Goal: Transaction & Acquisition: Purchase product/service

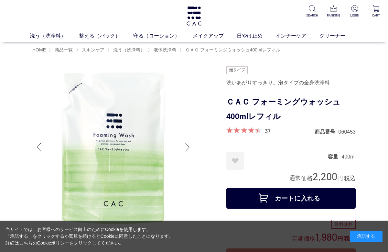
click at [303, 198] on button "カートに入れる" at bounding box center [290, 198] width 129 height 21
click at [100, 34] on link "整える（パック）" at bounding box center [106, 36] width 54 height 8
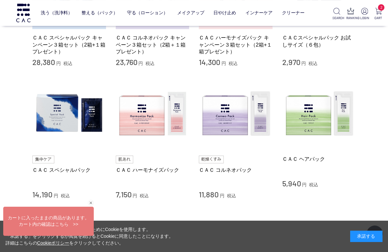
scroll to position [214, 0]
click at [307, 122] on img at bounding box center [319, 114] width 74 height 74
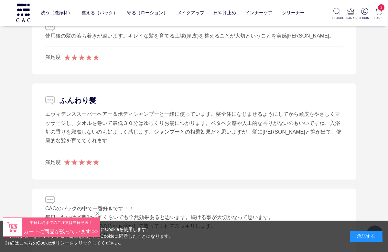
scroll to position [1172, 0]
click at [140, 6] on link "守る（ローション）" at bounding box center [147, 12] width 41 height 15
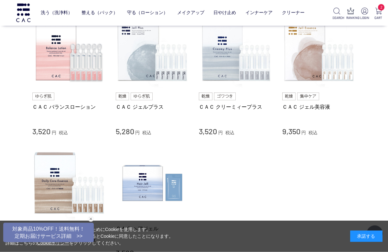
scroll to position [278, 0]
click at [139, 182] on img at bounding box center [153, 182] width 74 height 74
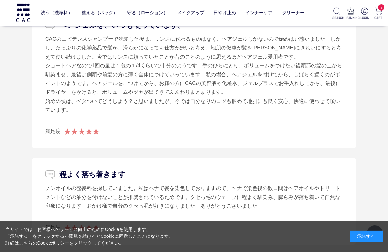
scroll to position [719, 0]
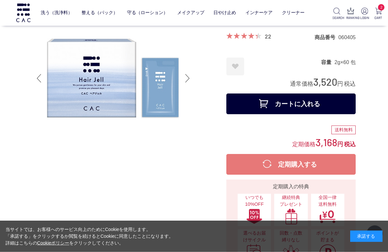
scroll to position [0, 0]
